Goal: Information Seeking & Learning: Find specific fact

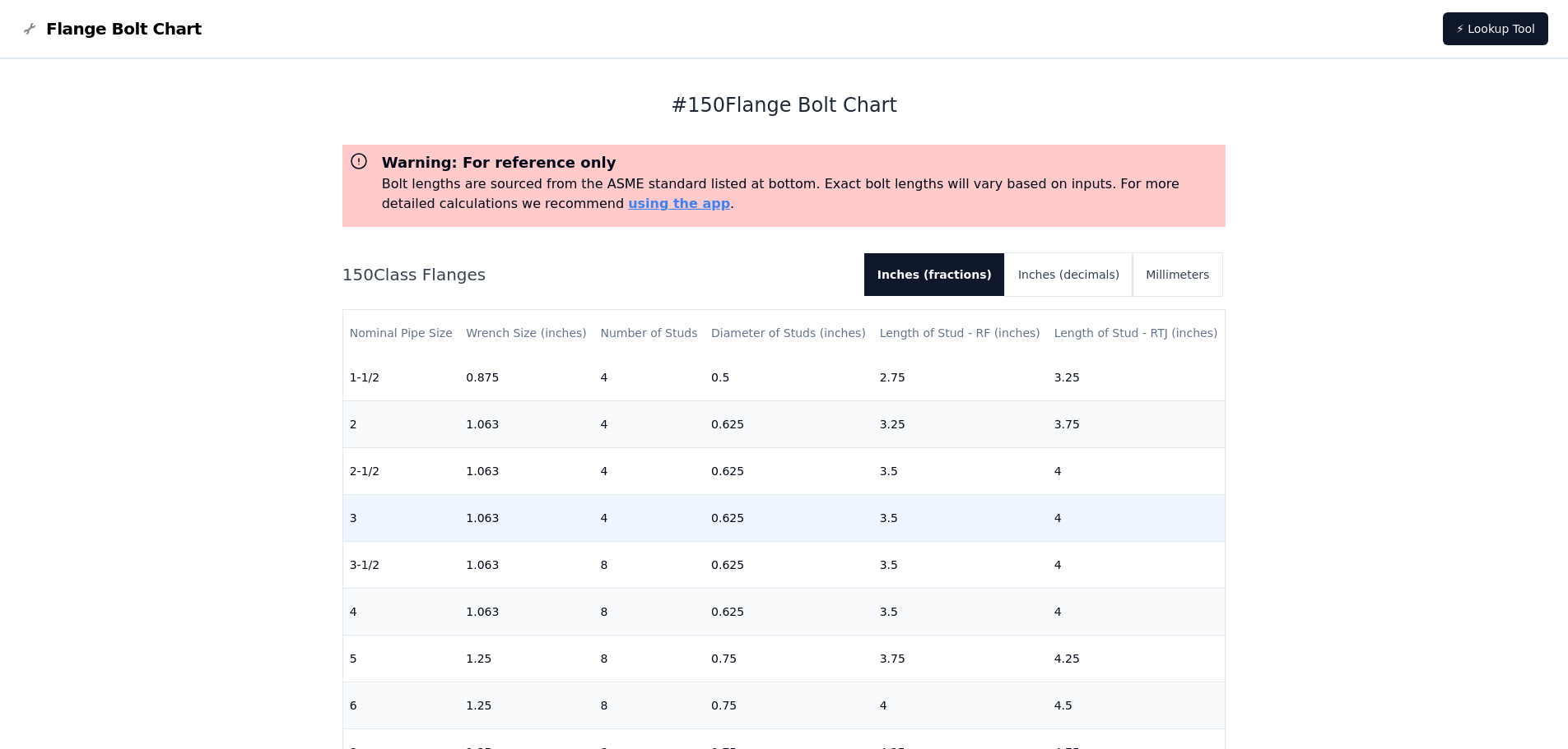
scroll to position [164, 0]
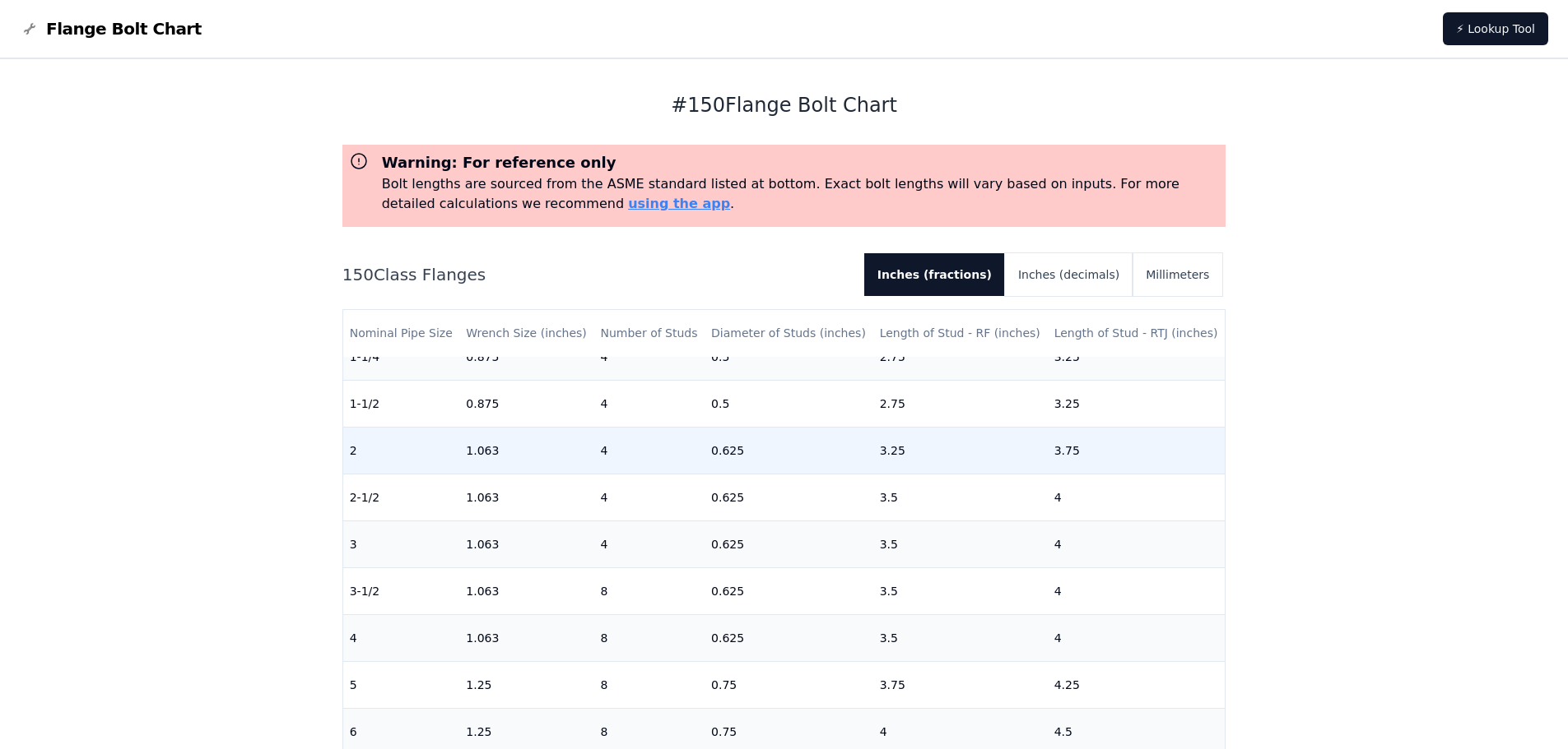
click at [479, 447] on td "1.063" at bounding box center [527, 450] width 135 height 47
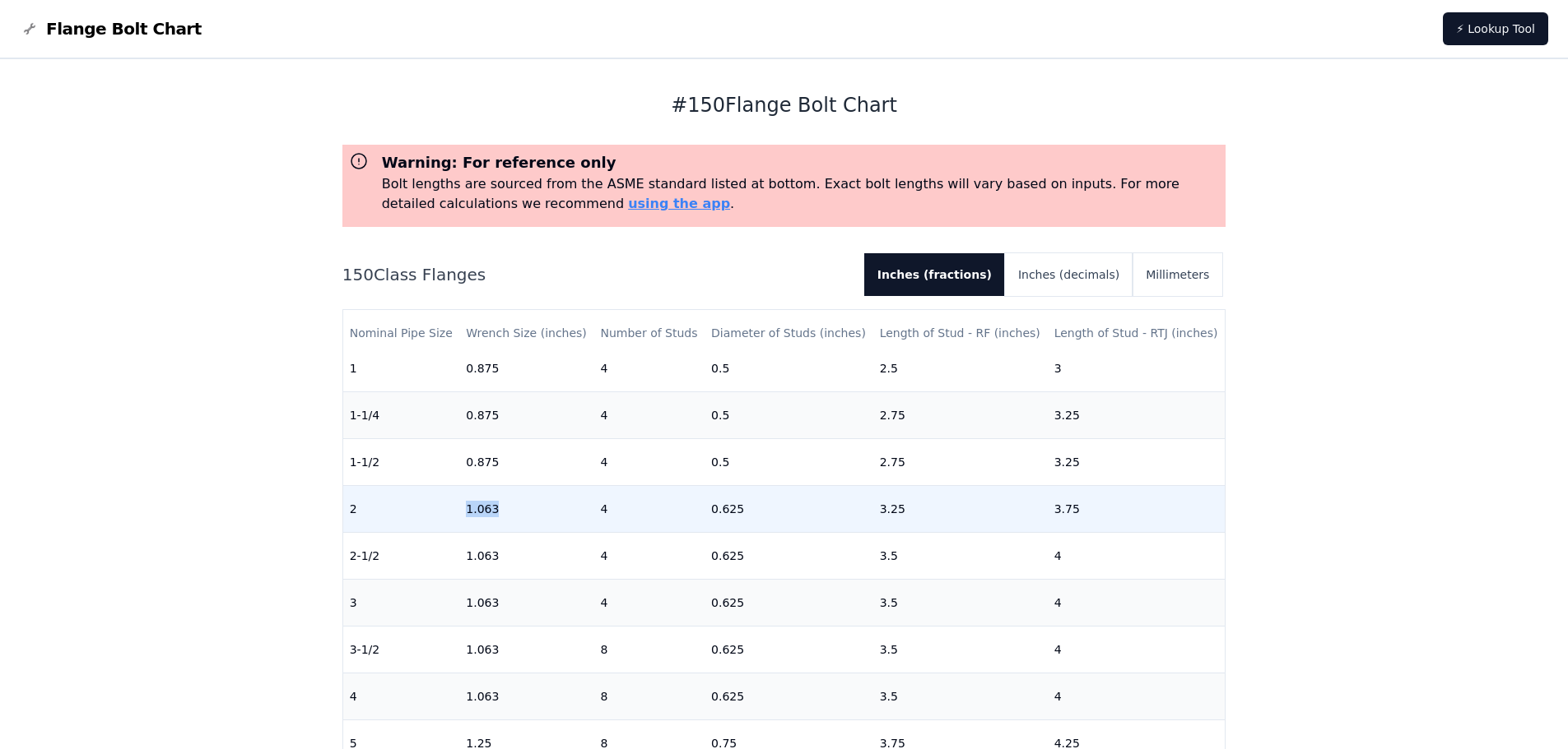
scroll to position [82, 0]
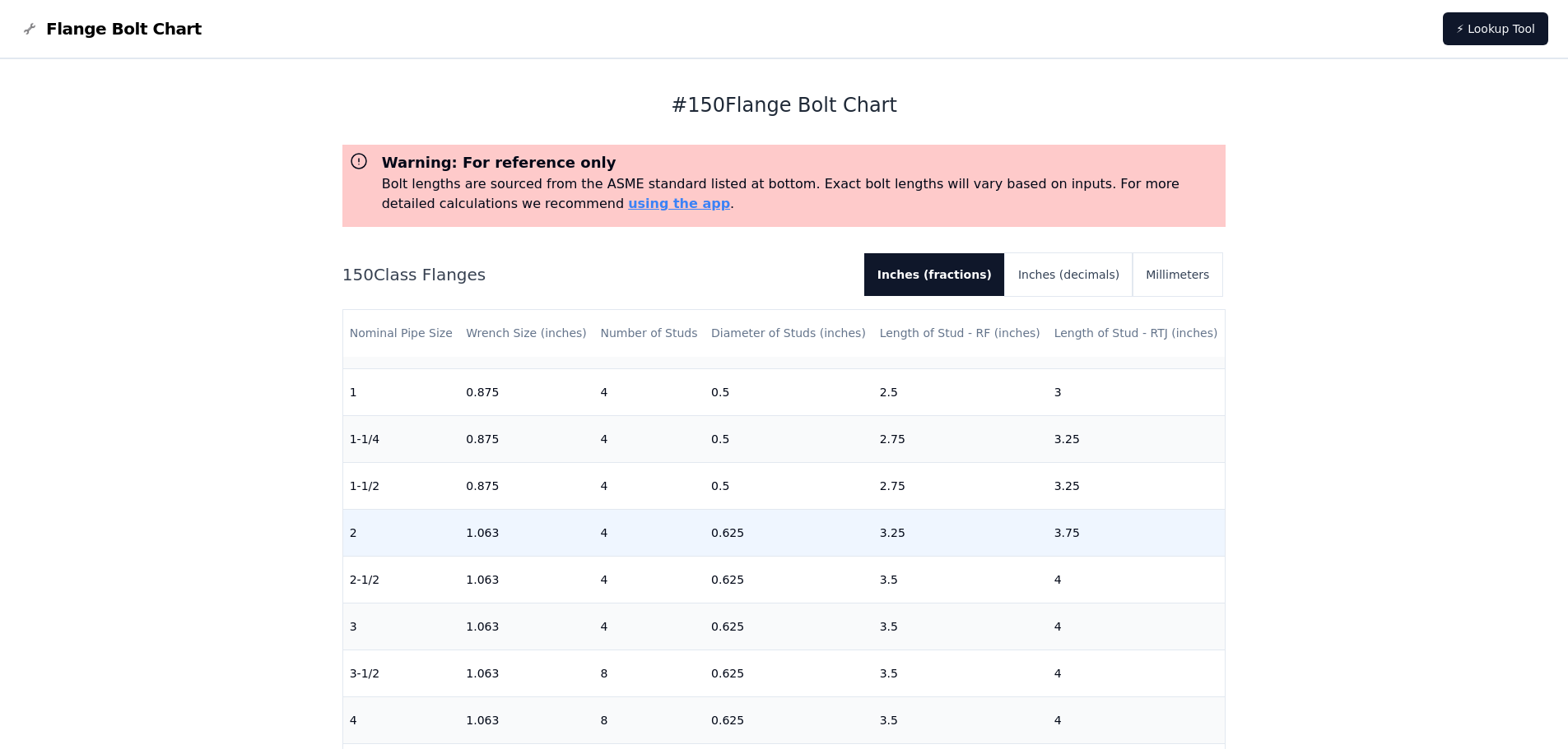
click at [714, 524] on td "0.625" at bounding box center [788, 532] width 169 height 47
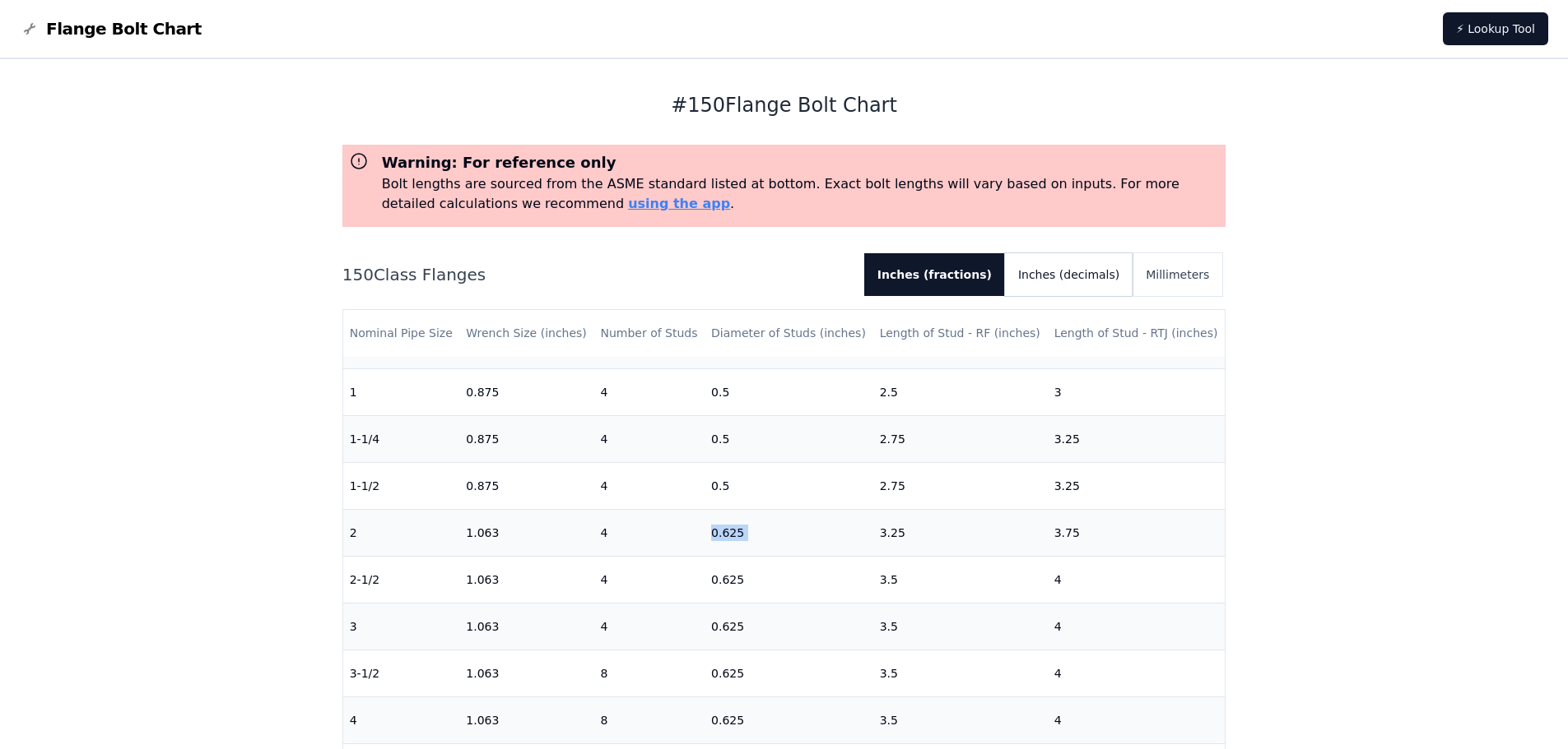
click at [1113, 288] on button "Inches (decimals)" at bounding box center [1068, 274] width 127 height 42
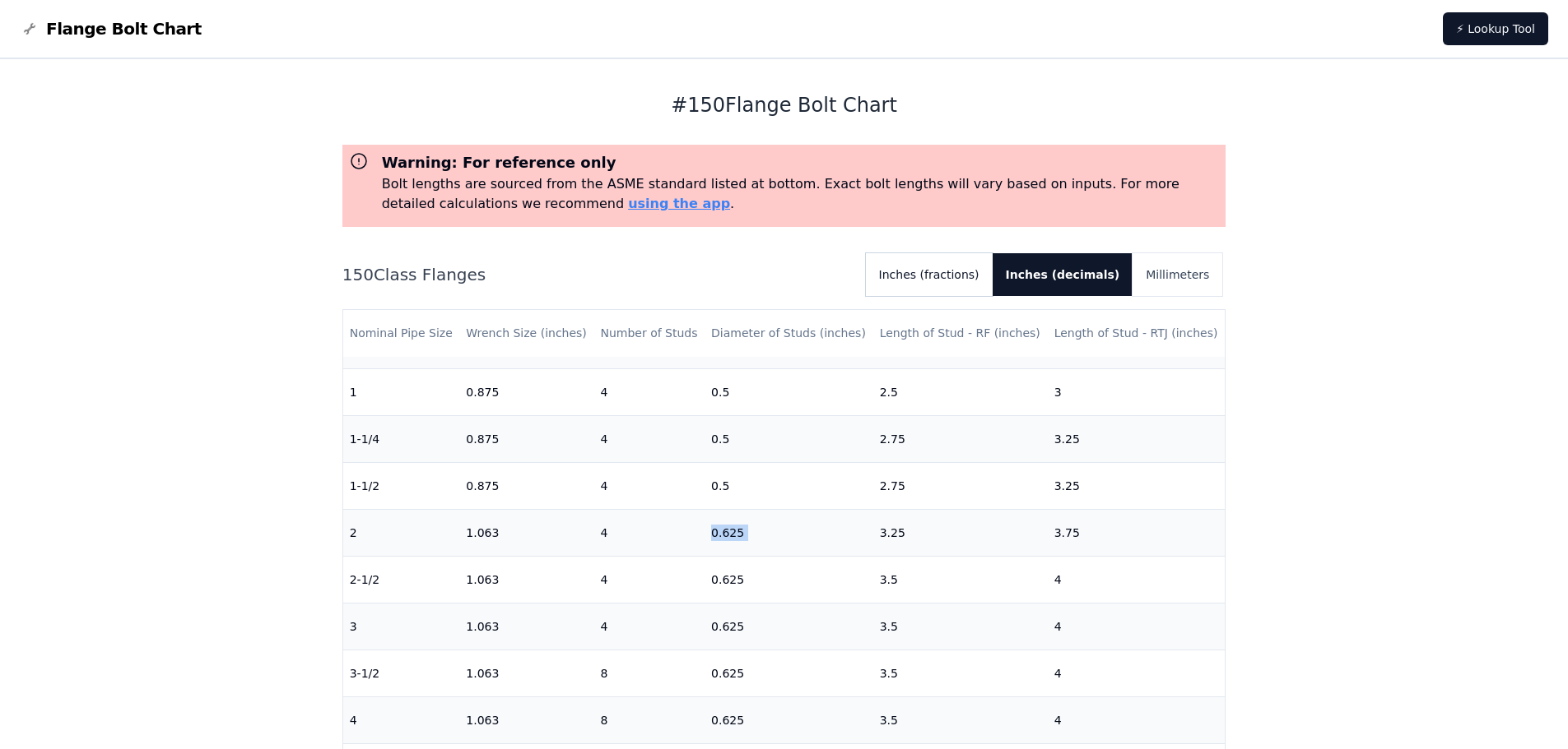
click at [989, 288] on button "Inches (fractions)" at bounding box center [928, 274] width 127 height 42
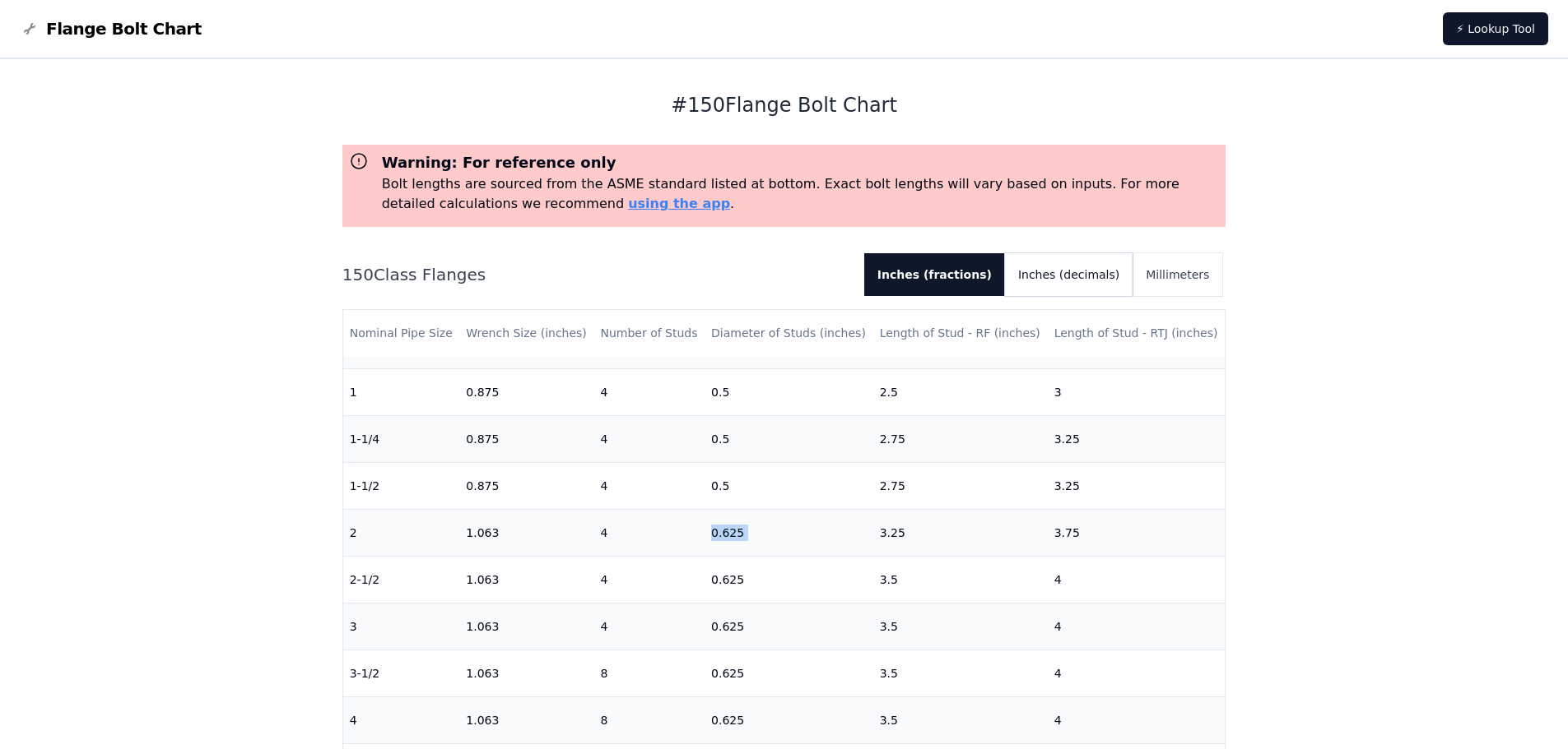
click at [1034, 284] on button "Inches (decimals)" at bounding box center [1068, 274] width 127 height 42
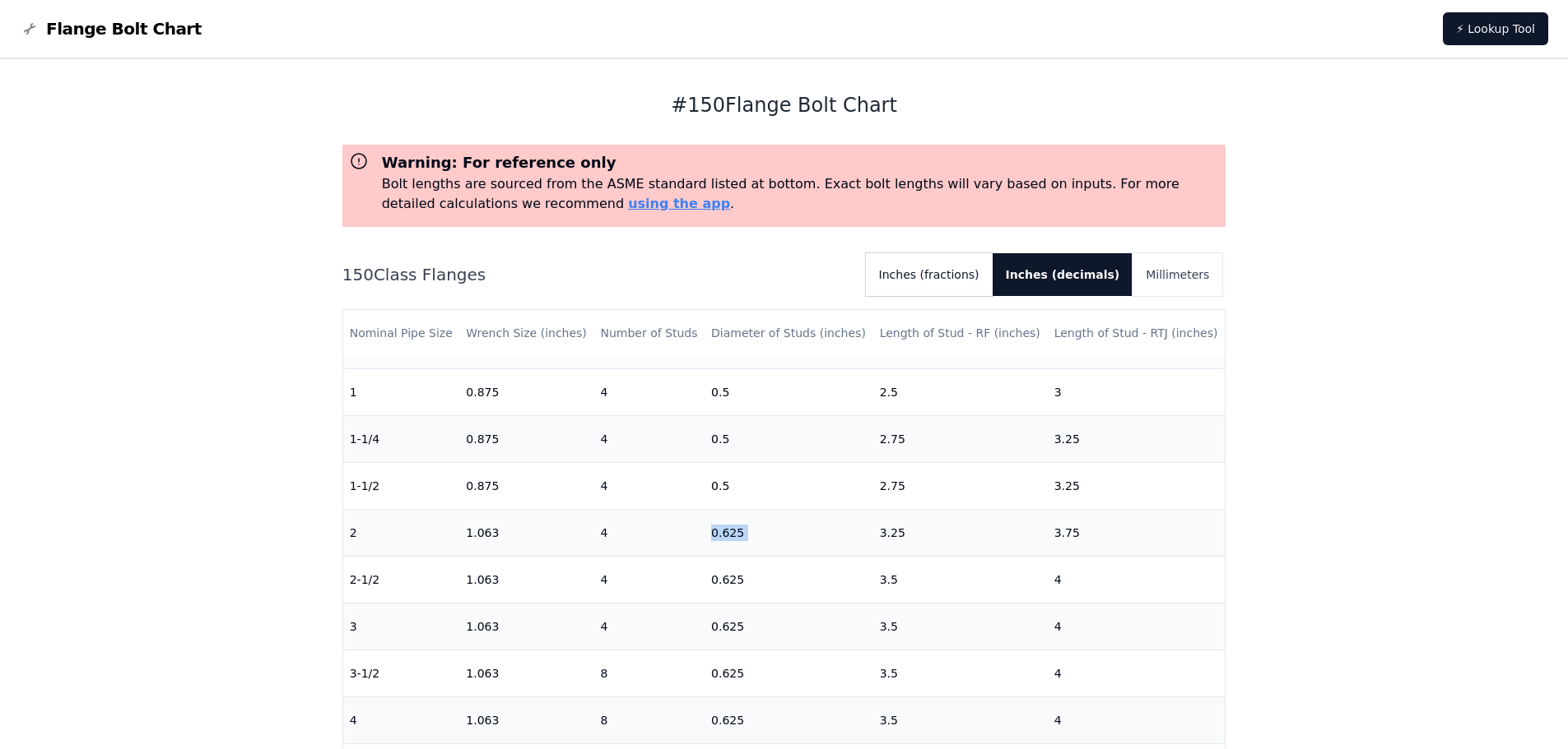
click at [956, 293] on button "Inches (fractions)" at bounding box center [928, 274] width 127 height 42
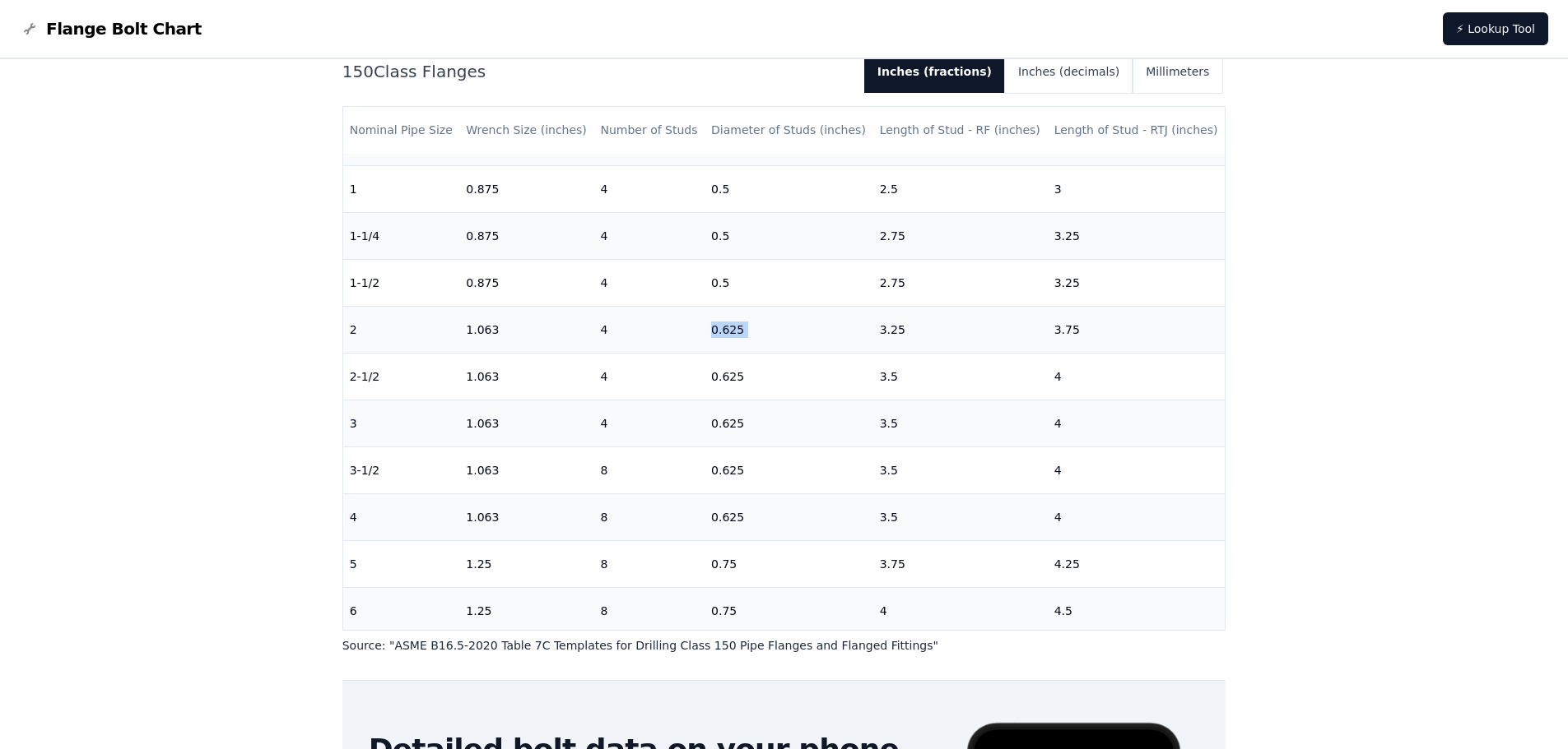
scroll to position [0, 0]
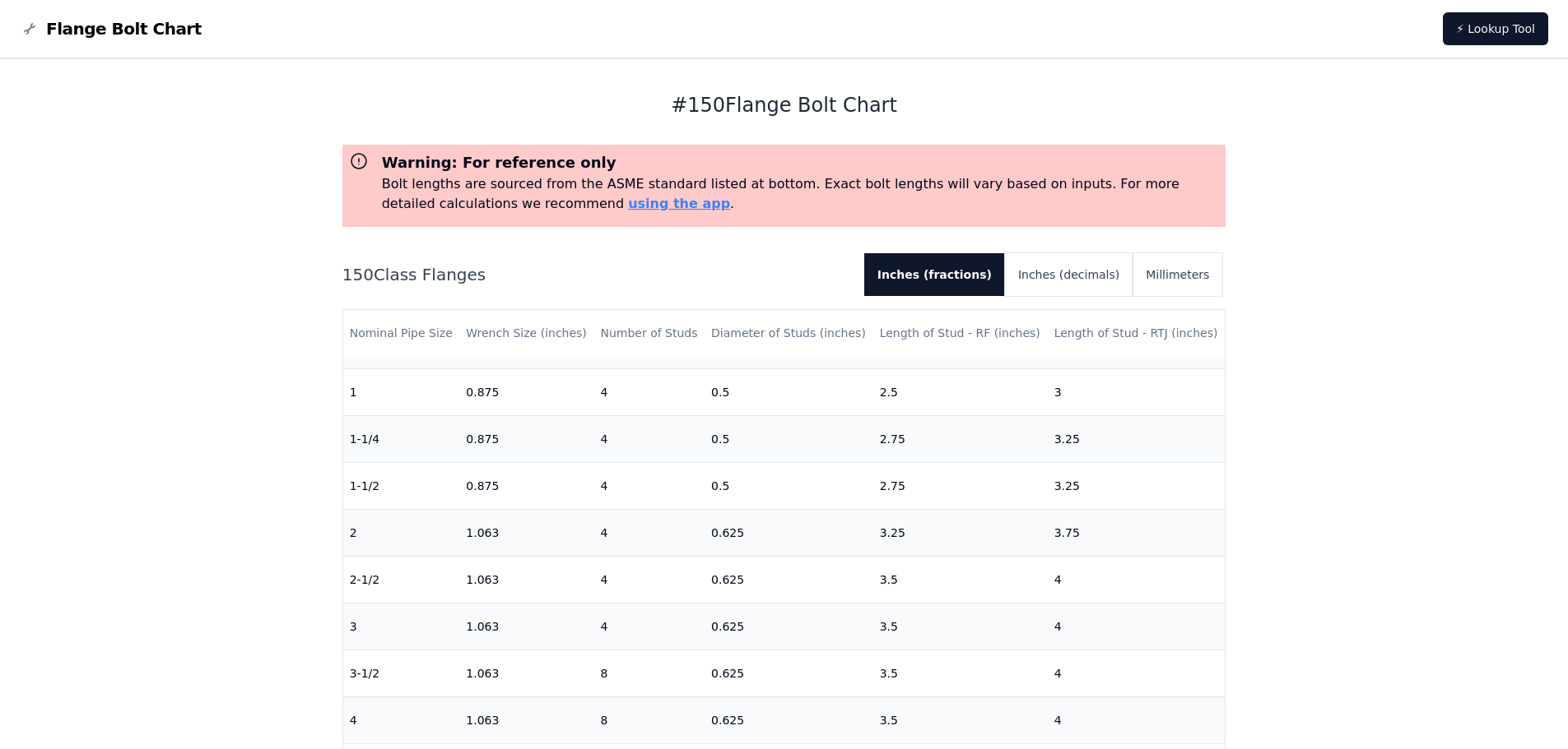
click at [1247, 432] on div "# 150 Flange Bolt Chart Warning: For reference only Bolt lengths are sourced fr…" at bounding box center [784, 659] width 1568 height 1200
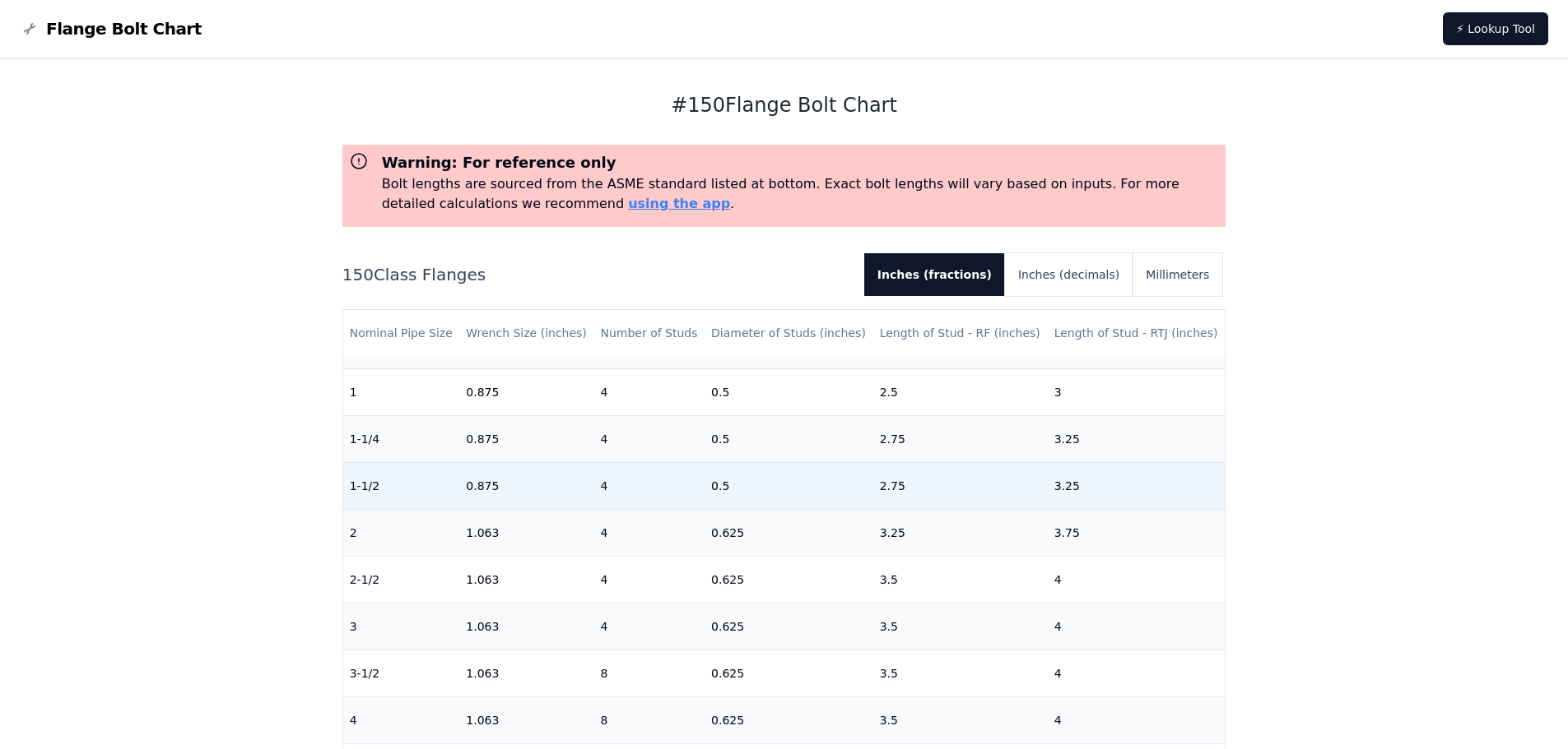
click at [712, 486] on td "0.5" at bounding box center [788, 485] width 169 height 47
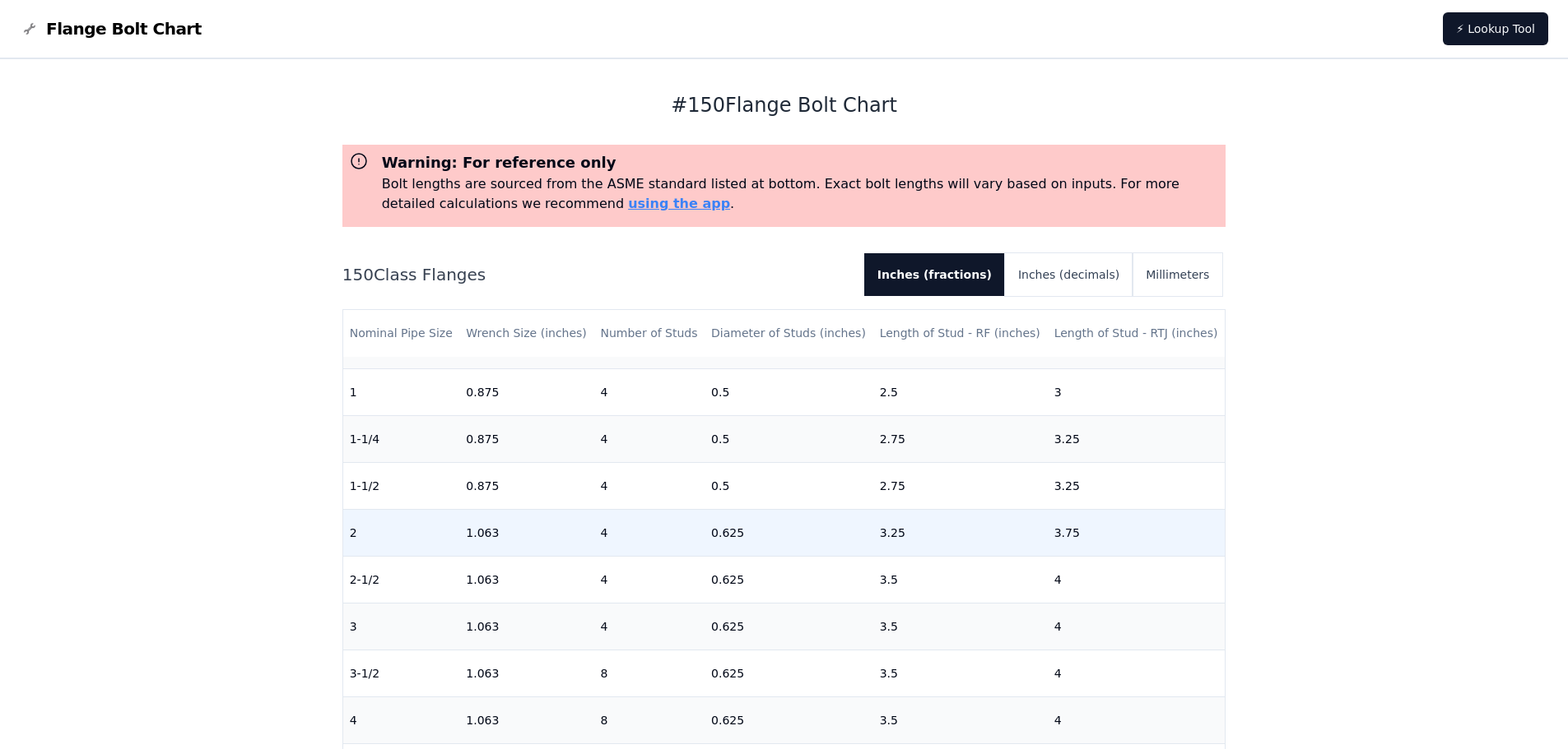
click at [726, 509] on td "0.625" at bounding box center [788, 532] width 169 height 47
click at [729, 532] on td "0.625" at bounding box center [788, 532] width 169 height 47
click at [730, 532] on td "0.625" at bounding box center [788, 532] width 169 height 47
